Goal: Task Accomplishment & Management: Manage account settings

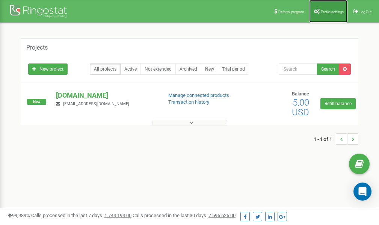
click at [331, 11] on span "Profile settings" at bounding box center [332, 12] width 23 height 4
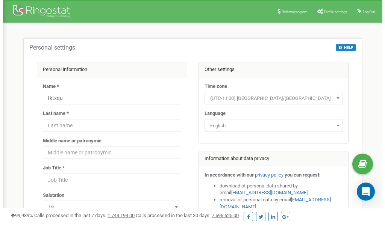
scroll to position [38, 0]
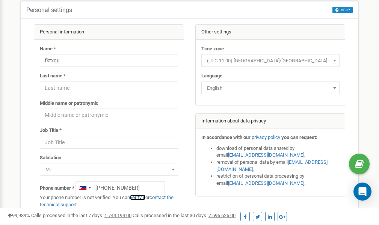
click at [142, 198] on link "verify it" at bounding box center [137, 198] width 15 height 6
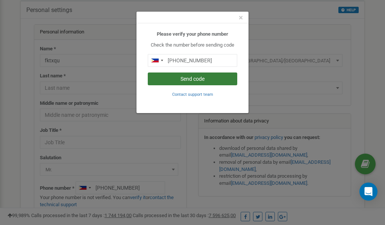
click at [194, 79] on button "Send code" at bounding box center [192, 79] width 89 height 13
